Goal: Navigation & Orientation: Find specific page/section

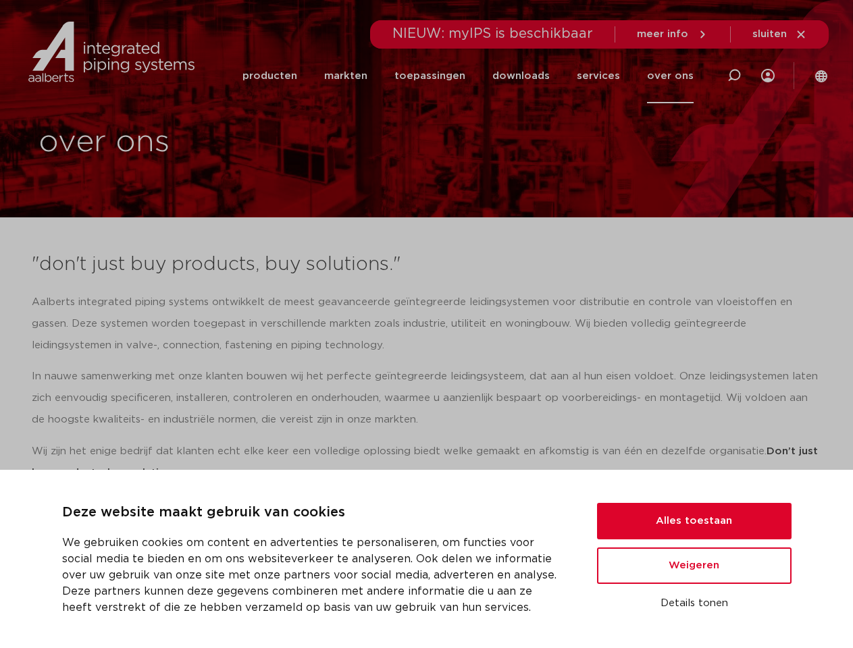
click at [426, 324] on p "Aalberts integrated piping systems ontwikkelt de meest geavanceerde geïntegreer…" at bounding box center [427, 324] width 790 height 65
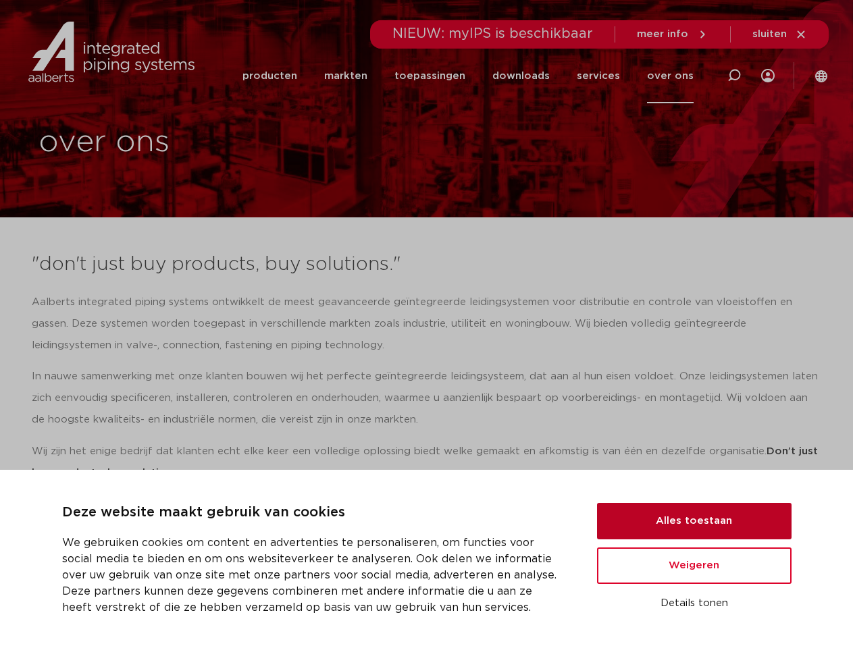
click at [694, 521] on button "Alles toestaan" at bounding box center [694, 521] width 194 height 36
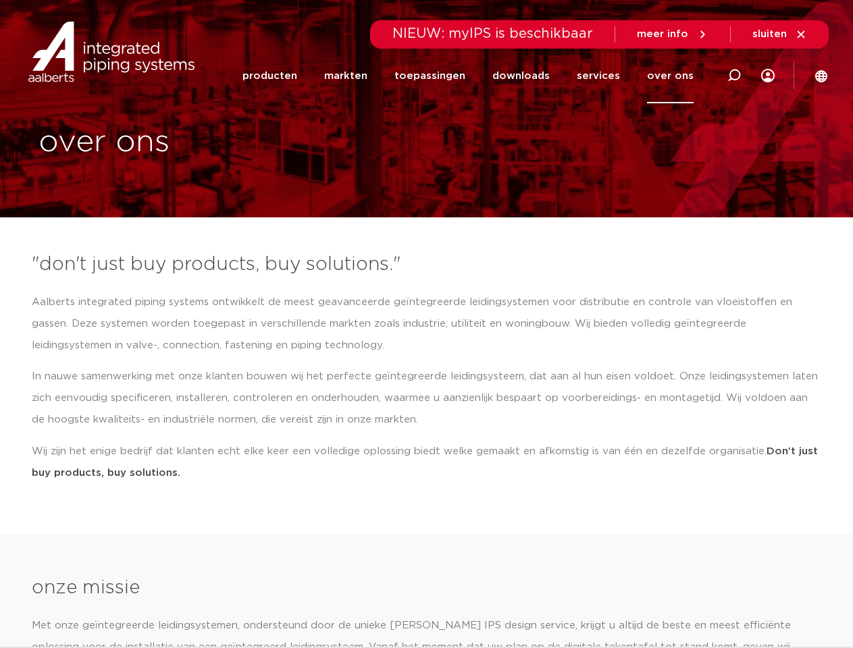
click at [734, 76] on icon at bounding box center [734, 76] width 16 height 16
click at [780, 34] on span "sluiten" at bounding box center [769, 34] width 34 height 10
